Goal: Navigation & Orientation: Find specific page/section

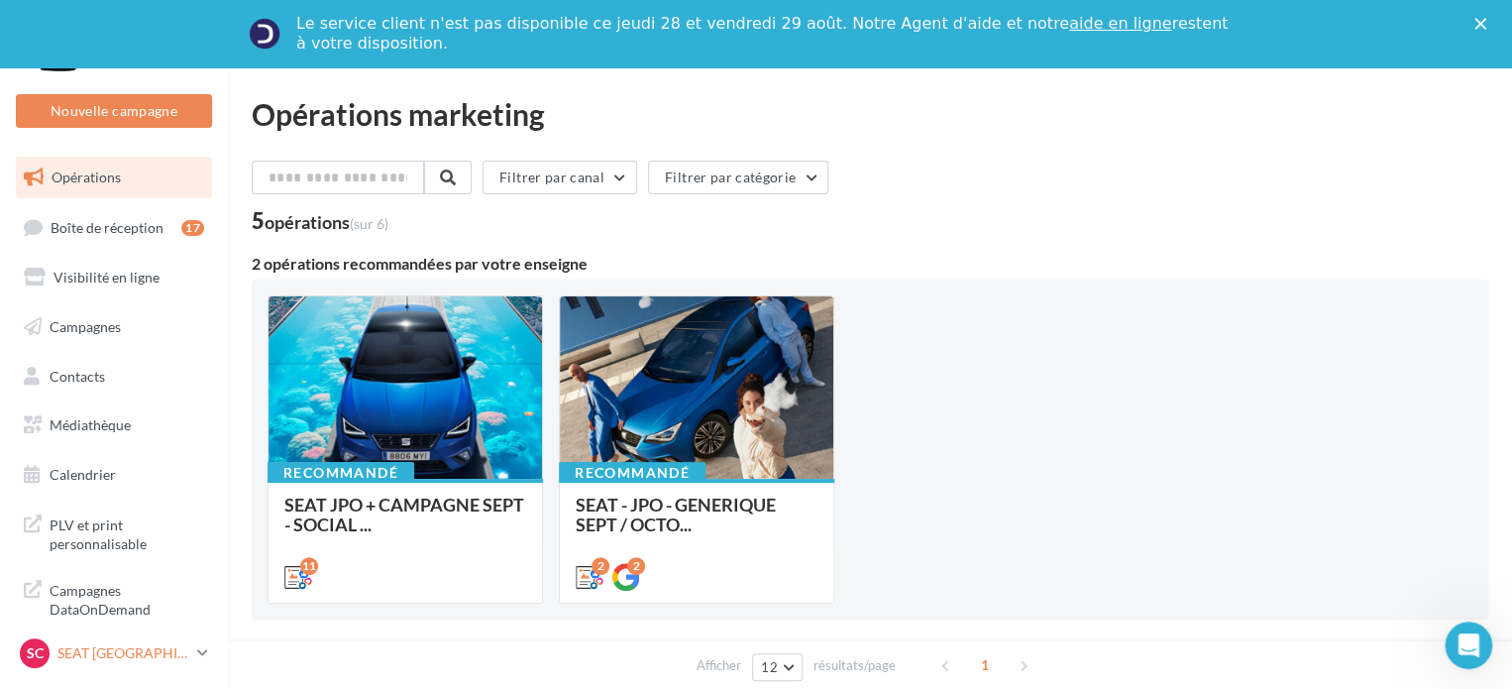
click at [108, 655] on p "SEAT [GEOGRAPHIC_DATA]" at bounding box center [123, 653] width 132 height 20
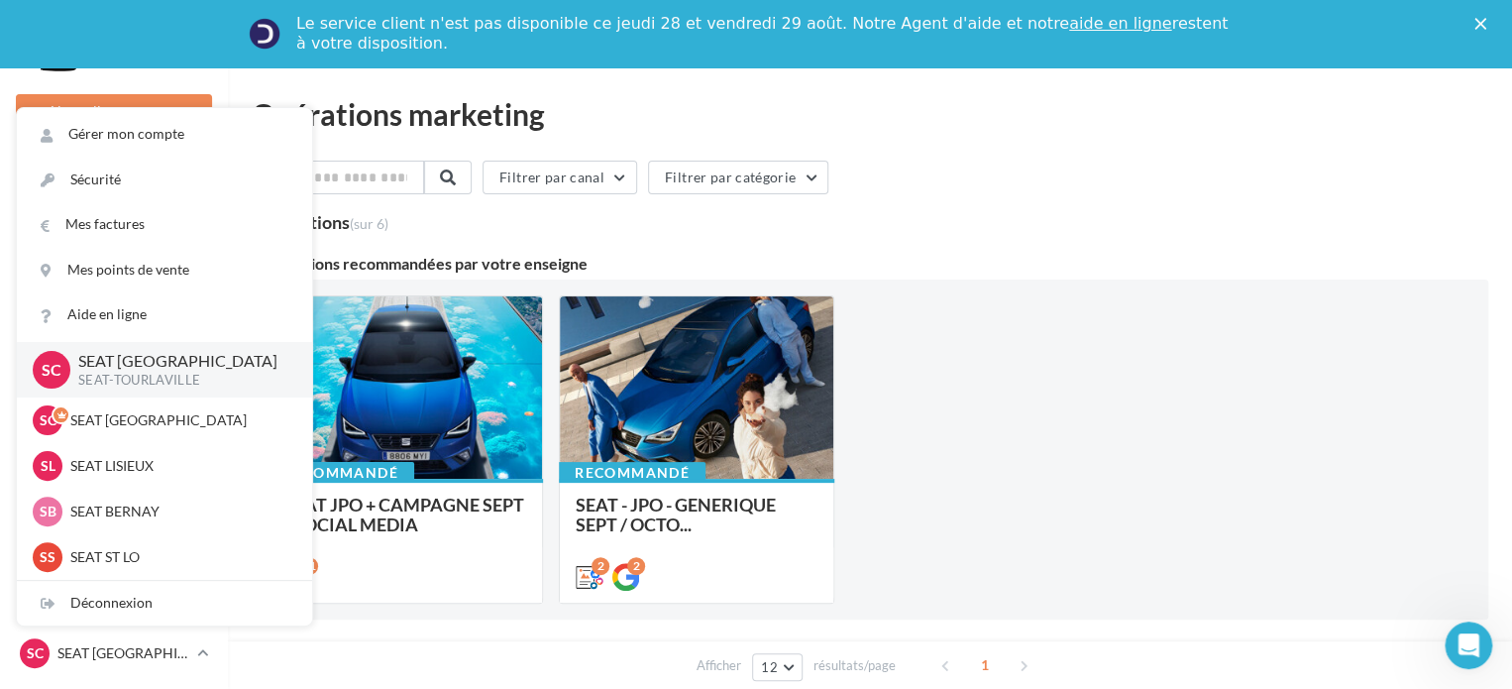
click at [972, 458] on div "Recommandé SEAT JPO + CAMPAGNE SEPT - SOCIAL MEDIA Posts 1:1 et 9:16 avec messa…" at bounding box center [870, 449] width 1205 height 308
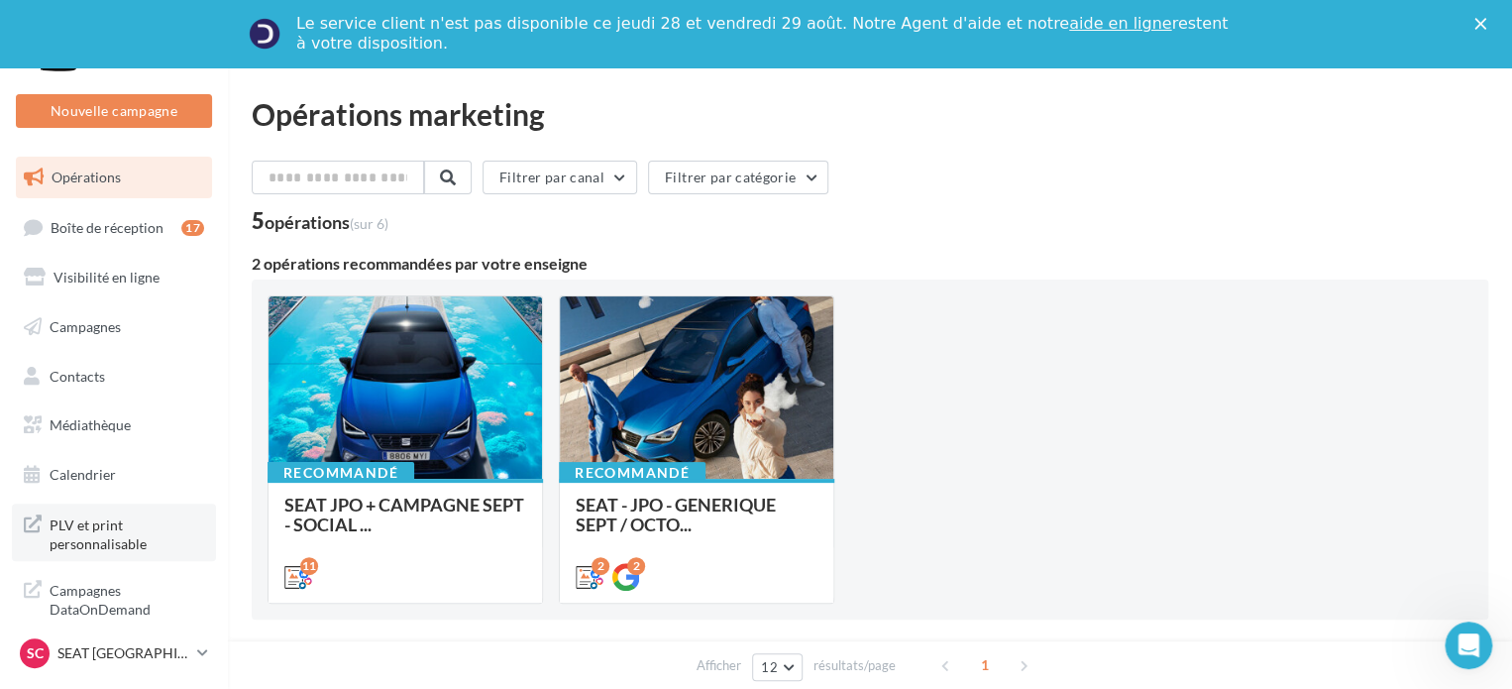
click at [103, 526] on span "PLV et print personnalisable" at bounding box center [127, 532] width 155 height 43
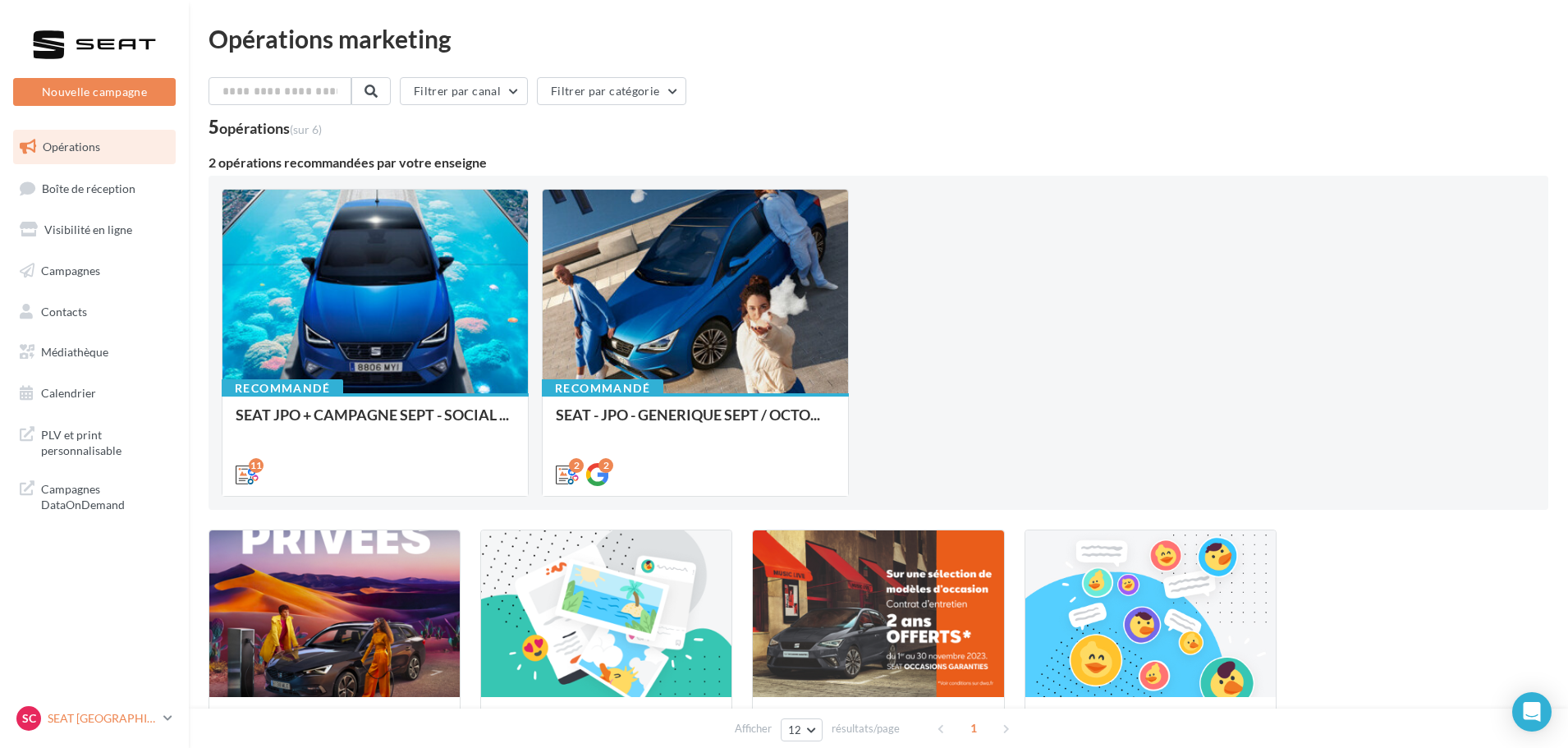
click at [93, 707] on div "SC SEAT [GEOGRAPHIC_DATA] SEAT-[GEOGRAPHIC_DATA]" at bounding box center [86, 718] width 140 height 25
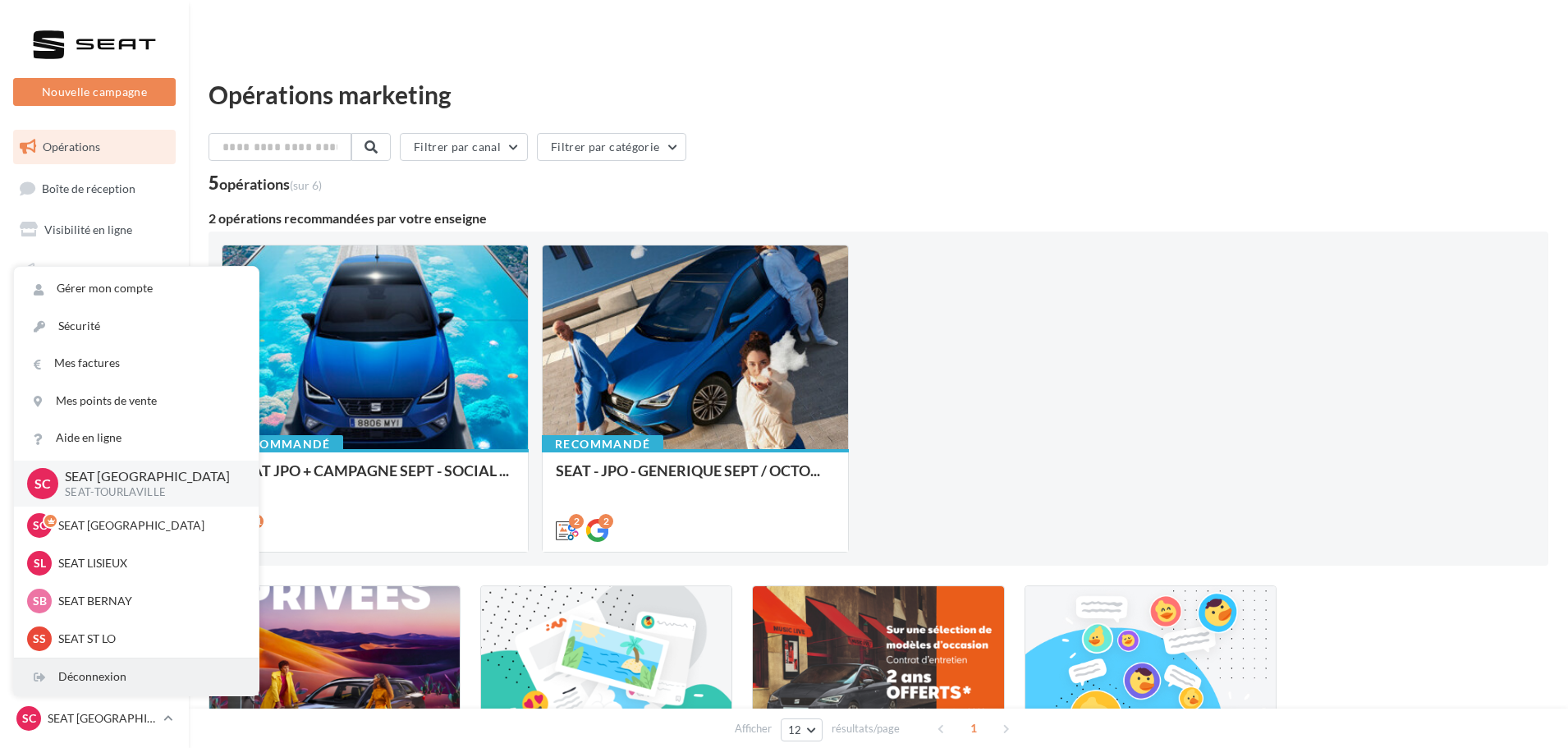
click at [129, 683] on div "Déconnexion" at bounding box center [136, 677] width 244 height 37
